Goal: Task Accomplishment & Management: Complete application form

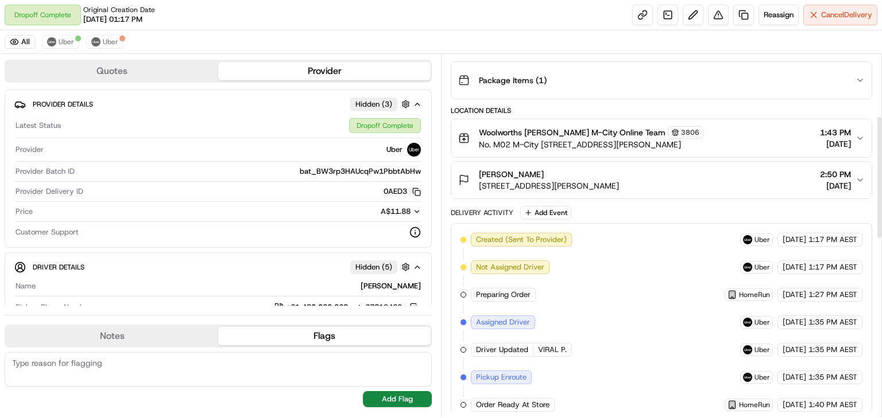
scroll to position [184, 0]
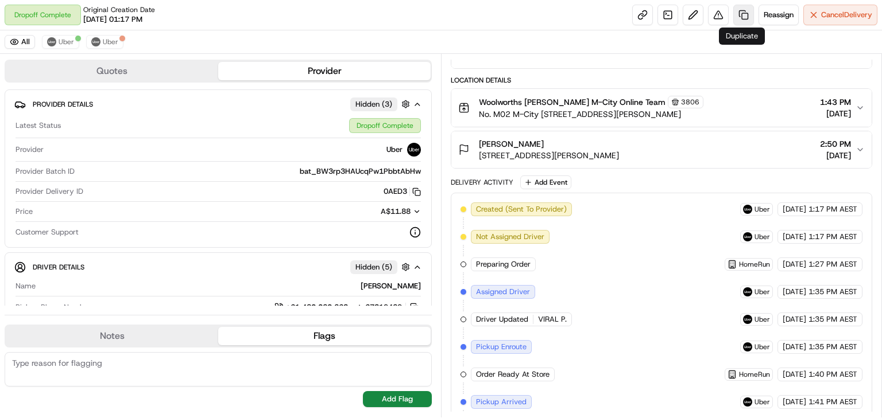
click at [734, 14] on link at bounding box center [743, 15] width 21 height 21
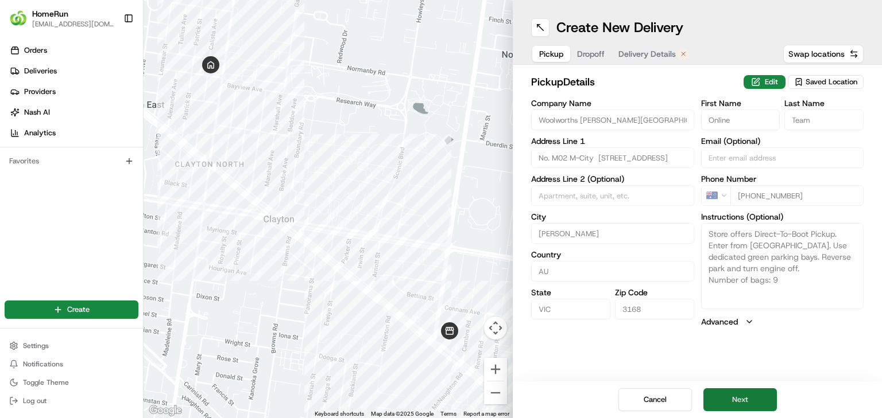
click at [738, 402] on button "Next" at bounding box center [739, 400] width 73 height 23
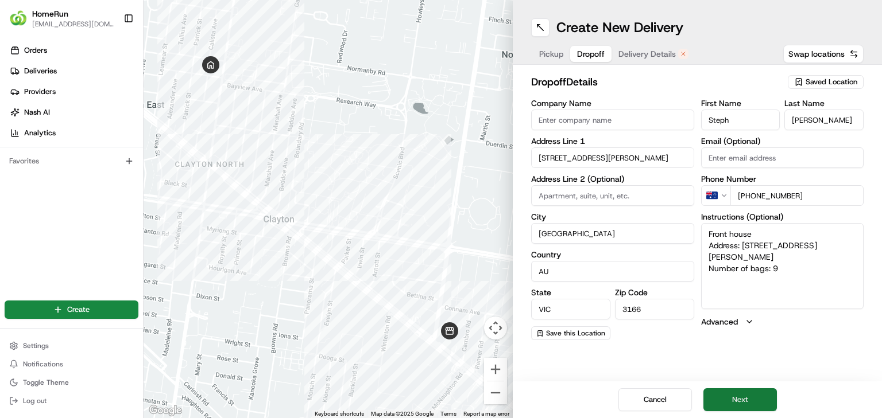
click at [737, 395] on button "Next" at bounding box center [739, 400] width 73 height 23
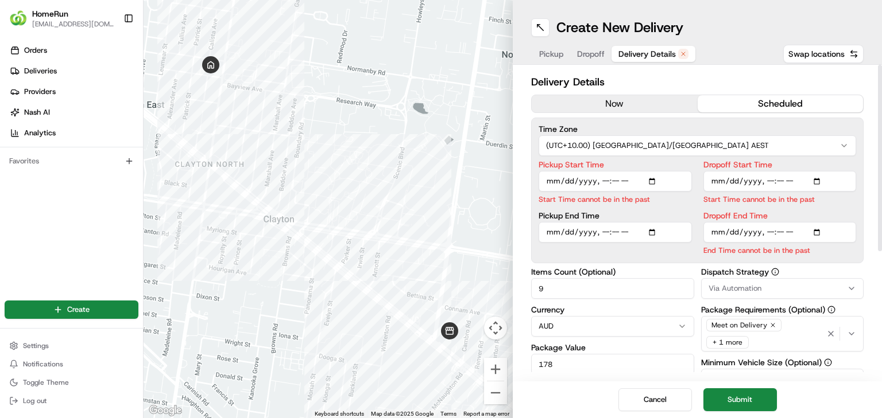
click at [769, 184] on input "Dropoff Start Time" at bounding box center [779, 181] width 153 height 21
click at [600, 181] on input "Pickup Start Time" at bounding box center [614, 181] width 153 height 21
type input "[DATE]T16:15"
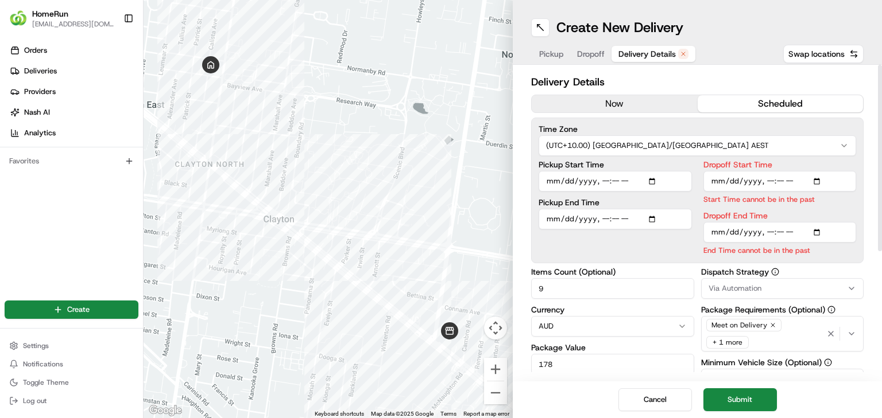
click at [762, 179] on input "Dropoff Start Time" at bounding box center [779, 181] width 153 height 21
type input "[DATE]T16:15"
click at [768, 231] on input "Dropoff End Time" at bounding box center [779, 232] width 153 height 21
type input "[DATE]T16:50"
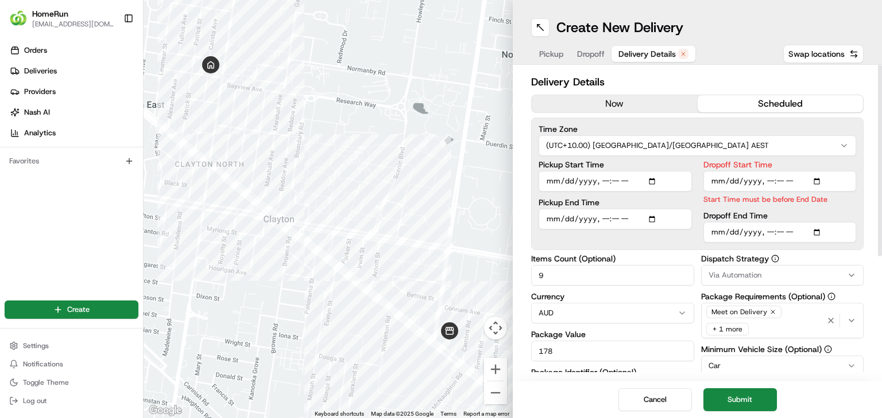
click at [781, 178] on input "Dropoff Start Time" at bounding box center [779, 181] width 153 height 21
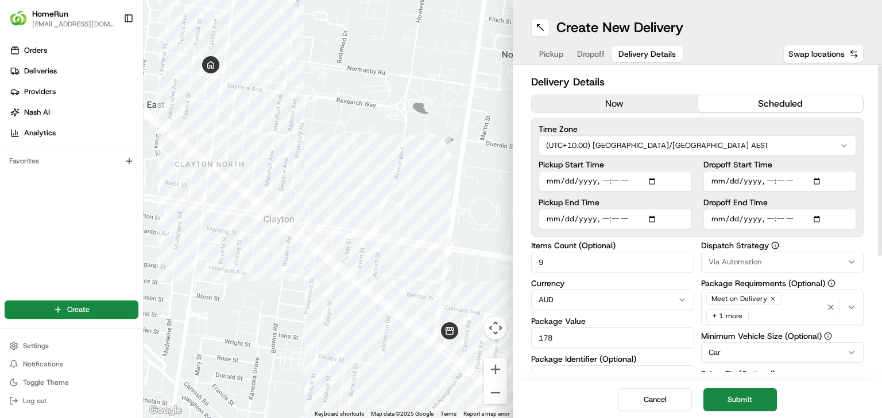
click at [781, 231] on div "Time Zone (UTC+10.00) [GEOGRAPHIC_DATA]/[GEOGRAPHIC_DATA] AEST Pickup Start Tim…" at bounding box center [697, 177] width 332 height 119
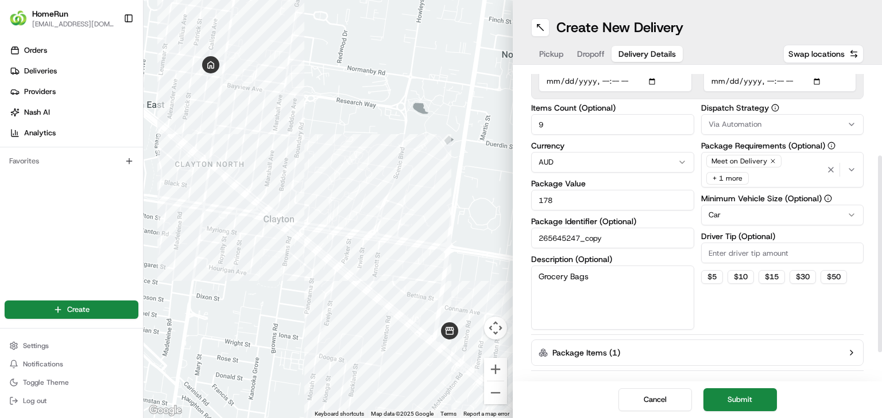
click at [754, 404] on button "Submit" at bounding box center [739, 400] width 73 height 23
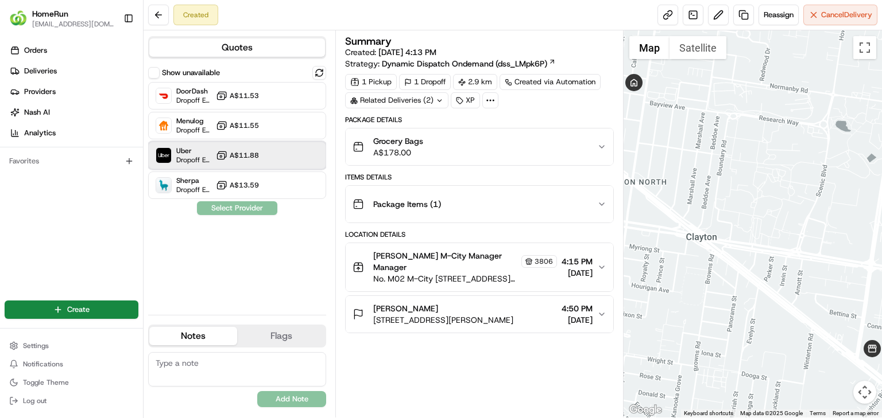
click at [270, 156] on div "Uber Dropoff ETA 45 minutes A$11.88" at bounding box center [237, 156] width 178 height 28
click at [250, 212] on button "Assign Provider" at bounding box center [237, 208] width 82 height 14
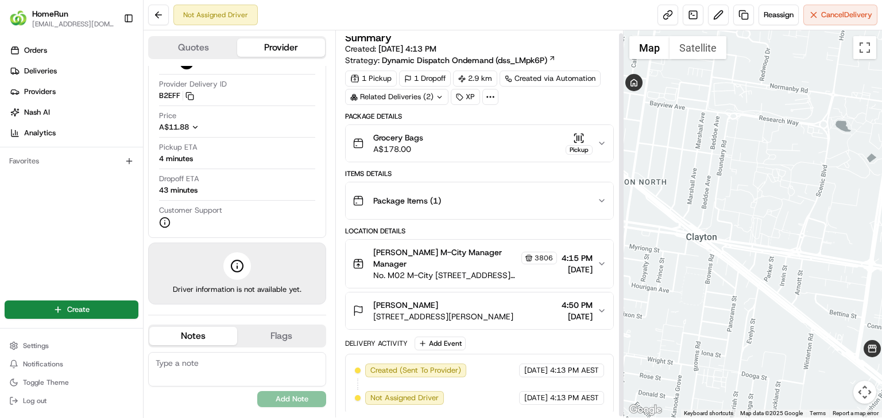
scroll to position [4, 0]
click at [488, 94] on icon at bounding box center [490, 96] width 10 height 10
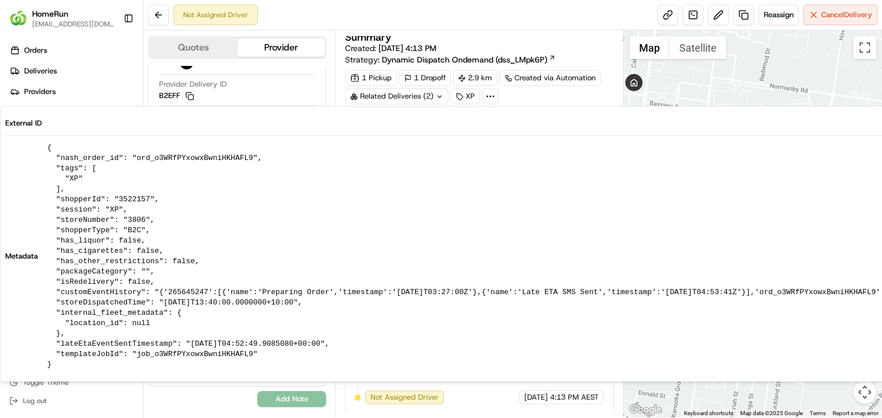
click at [610, 52] on div "Summary Created: [DATE] 4:13 PM Strategy: Dynamic Dispatch Ondemand (dss_LMpk6P)" at bounding box center [479, 48] width 269 height 33
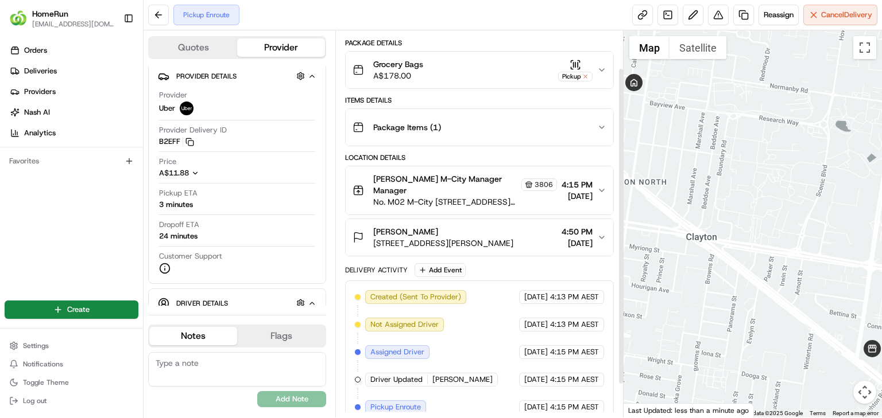
scroll to position [86, 0]
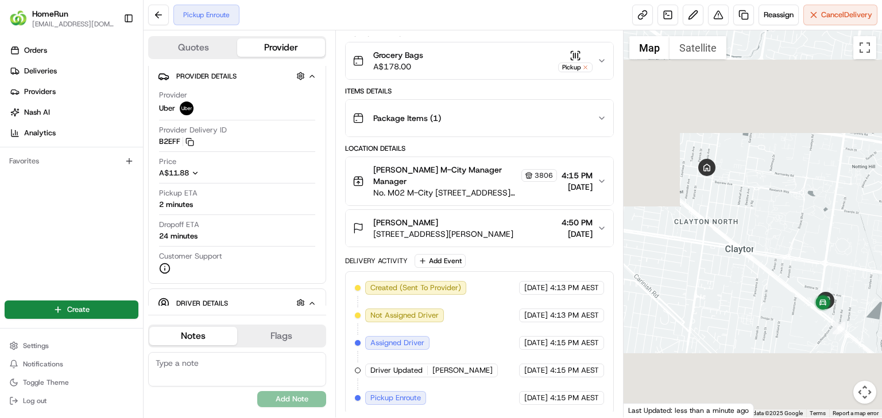
drag, startPoint x: 801, startPoint y: 312, endPoint x: 730, endPoint y: 264, distance: 85.5
click at [730, 264] on div at bounding box center [752, 223] width 258 height 387
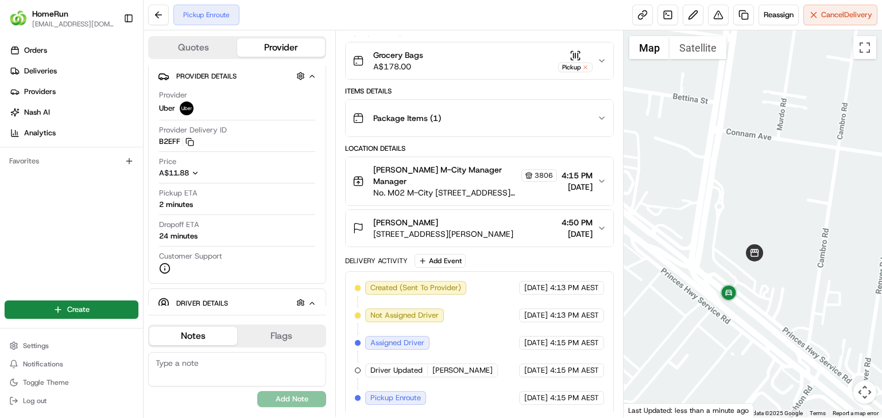
drag, startPoint x: 716, startPoint y: 243, endPoint x: 881, endPoint y: 342, distance: 192.8
click at [881, 342] on div at bounding box center [752, 223] width 258 height 387
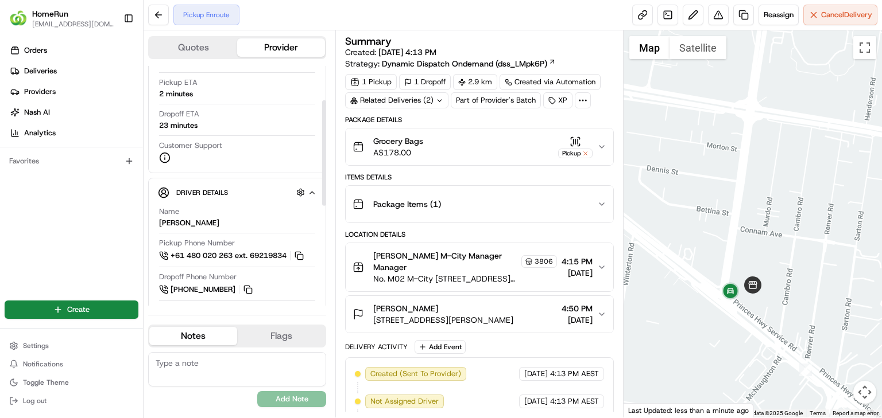
scroll to position [76, 0]
